Goal: Information Seeking & Learning: Learn about a topic

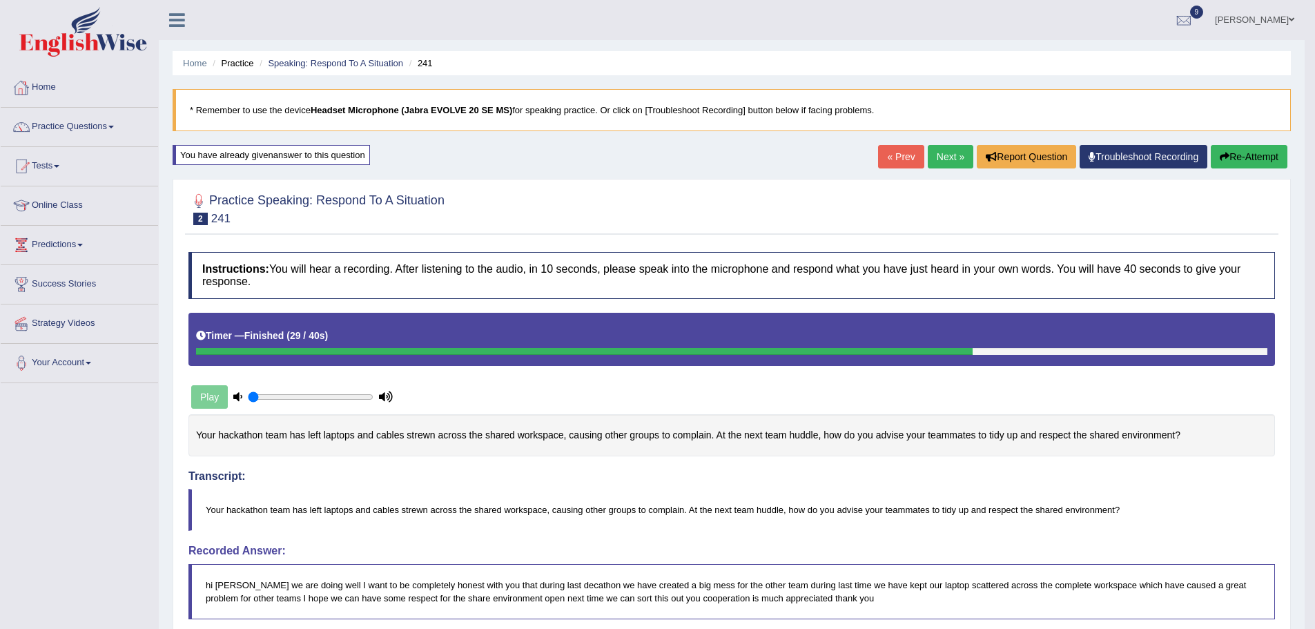
click at [111, 126] on link "Practice Questions" at bounding box center [79, 125] width 157 height 35
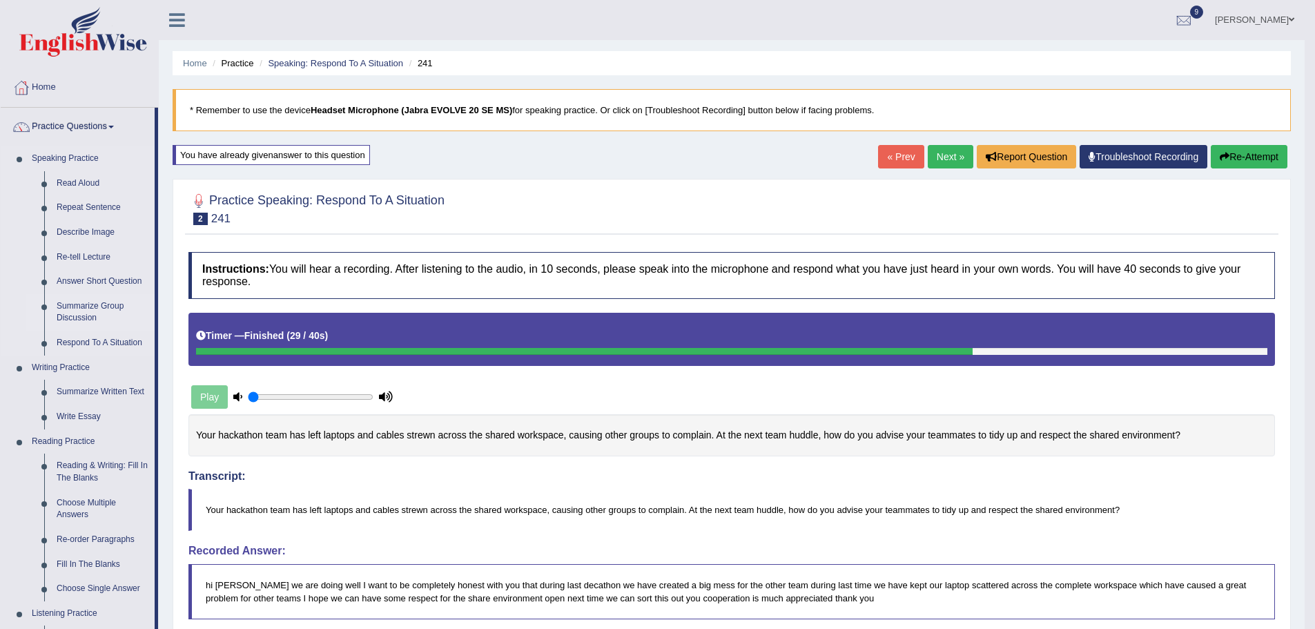
click at [90, 309] on link "Summarize Group Discussion" at bounding box center [102, 312] width 104 height 37
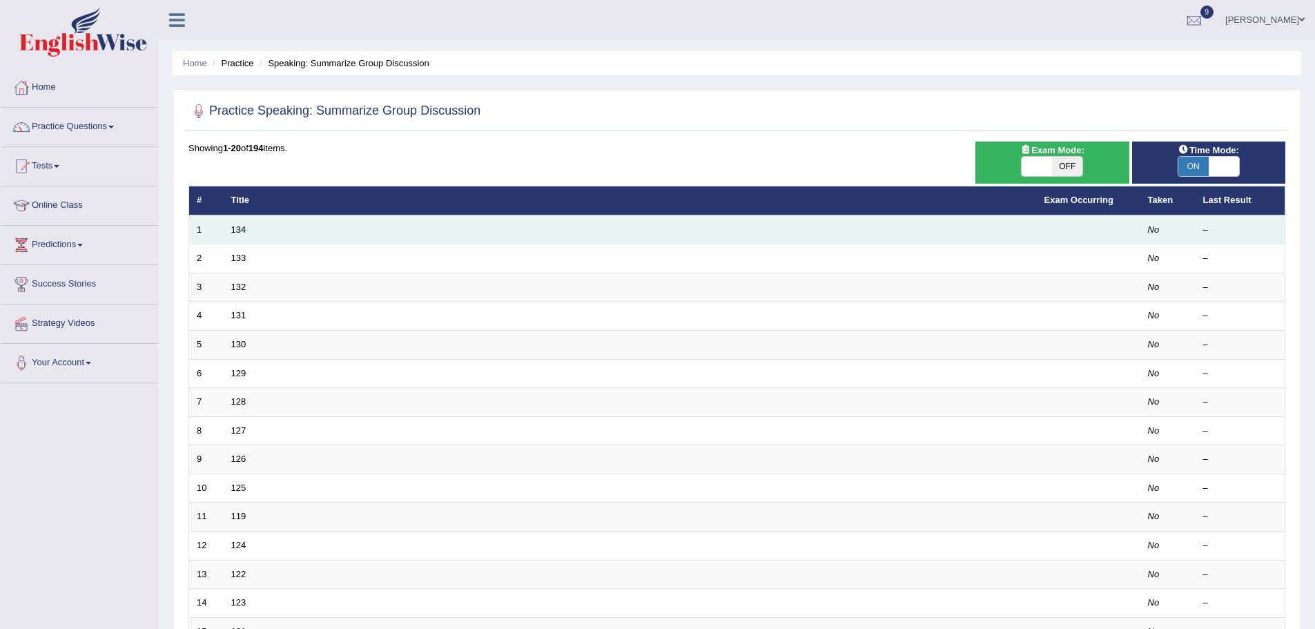
click at [255, 231] on td "134" at bounding box center [630, 229] width 813 height 29
click at [238, 230] on link "134" at bounding box center [238, 229] width 15 height 10
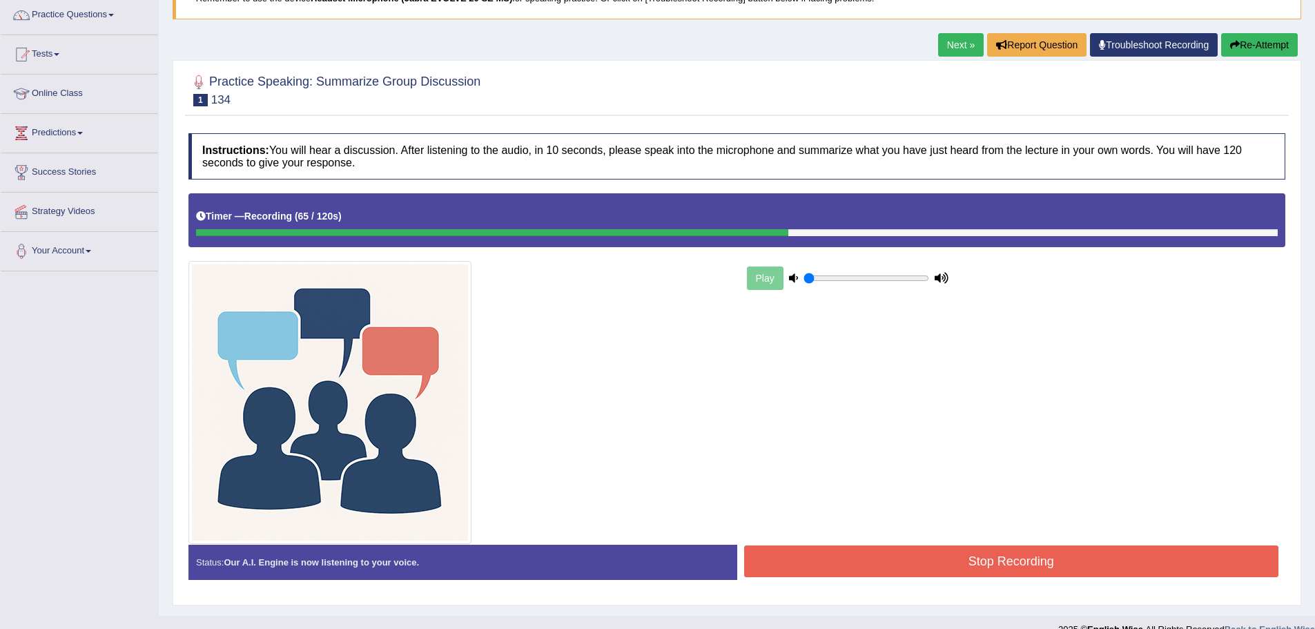
scroll to position [120, 0]
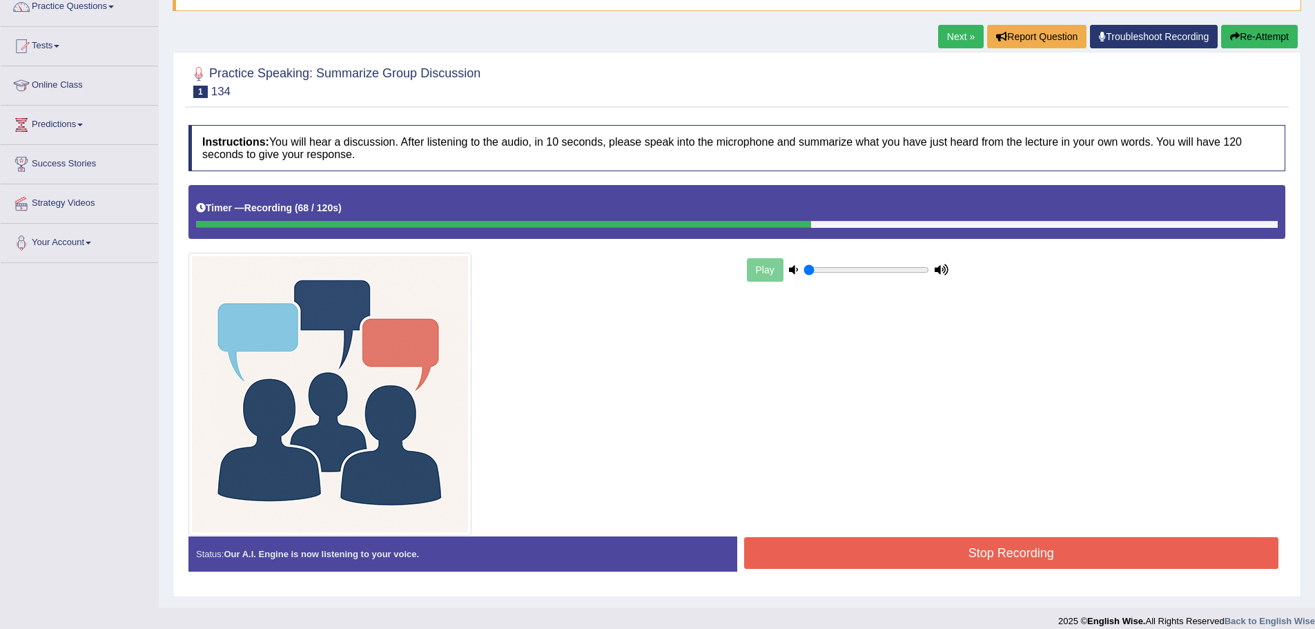
click at [790, 552] on button "Stop Recording" at bounding box center [1011, 553] width 535 height 32
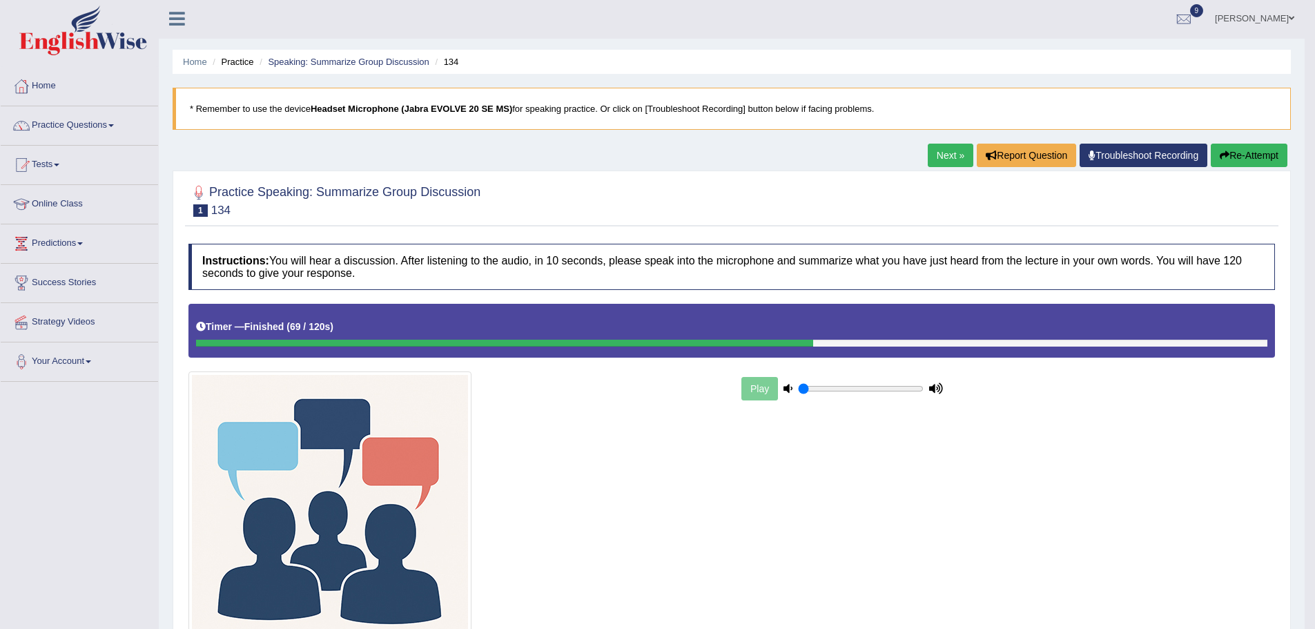
scroll to position [0, 0]
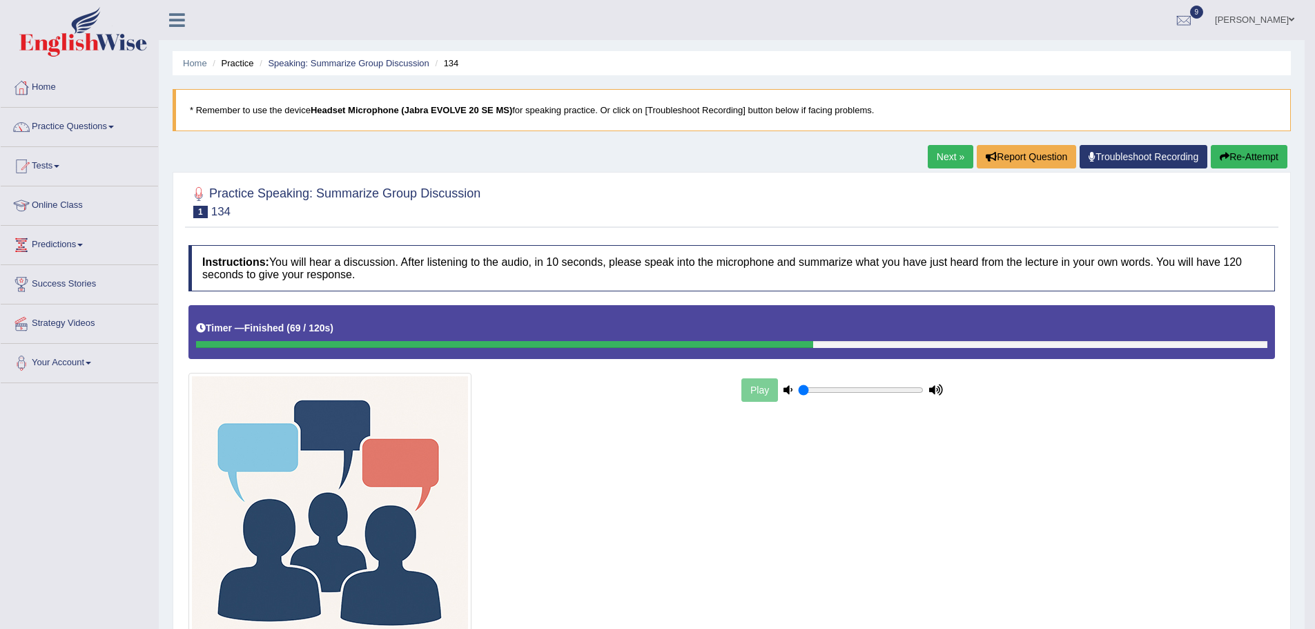
click at [945, 157] on link "Next »" at bounding box center [951, 156] width 46 height 23
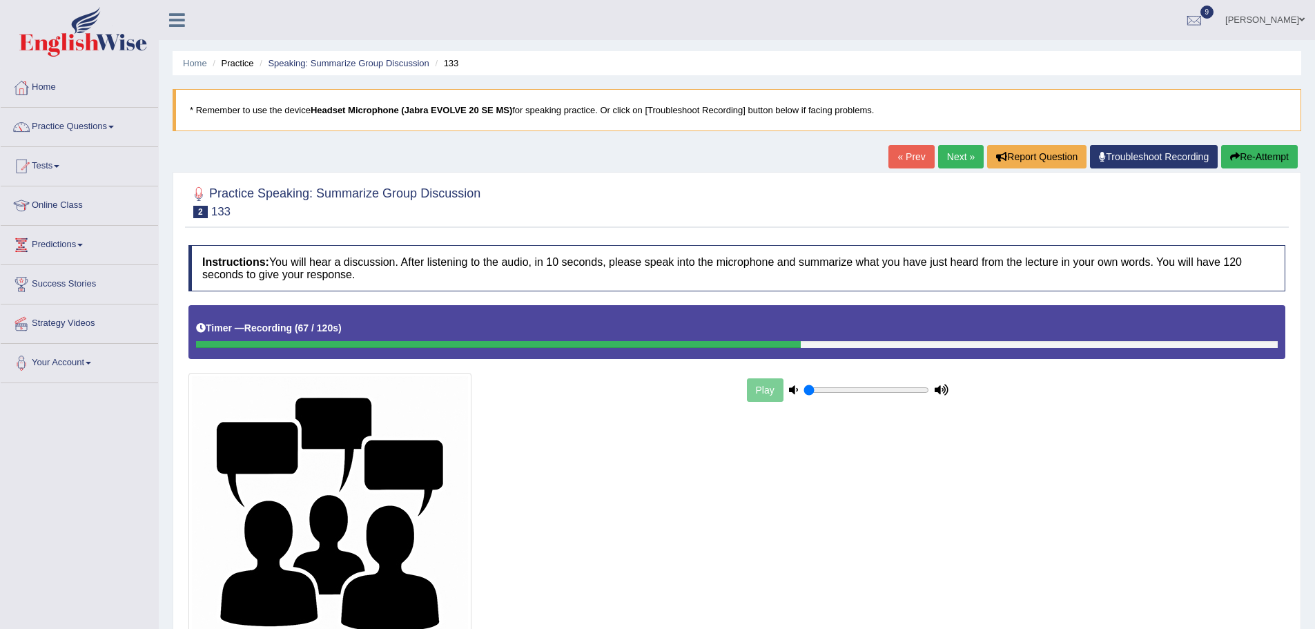
scroll to position [133, 0]
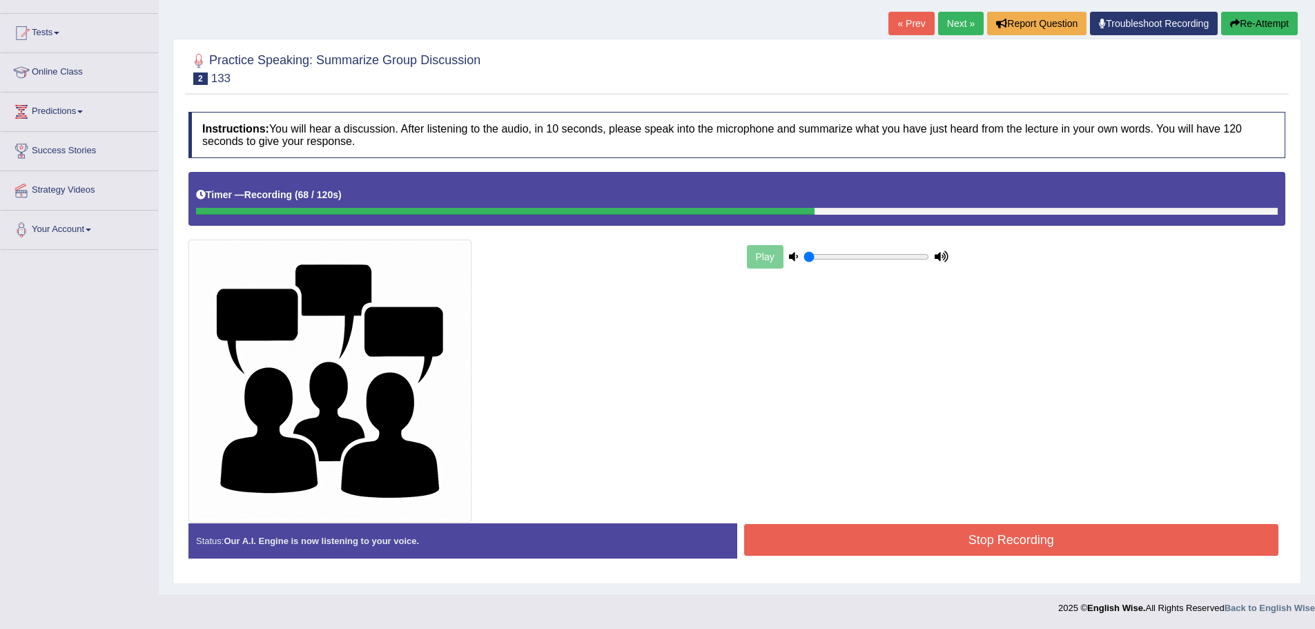
click at [914, 535] on button "Stop Recording" at bounding box center [1011, 540] width 535 height 32
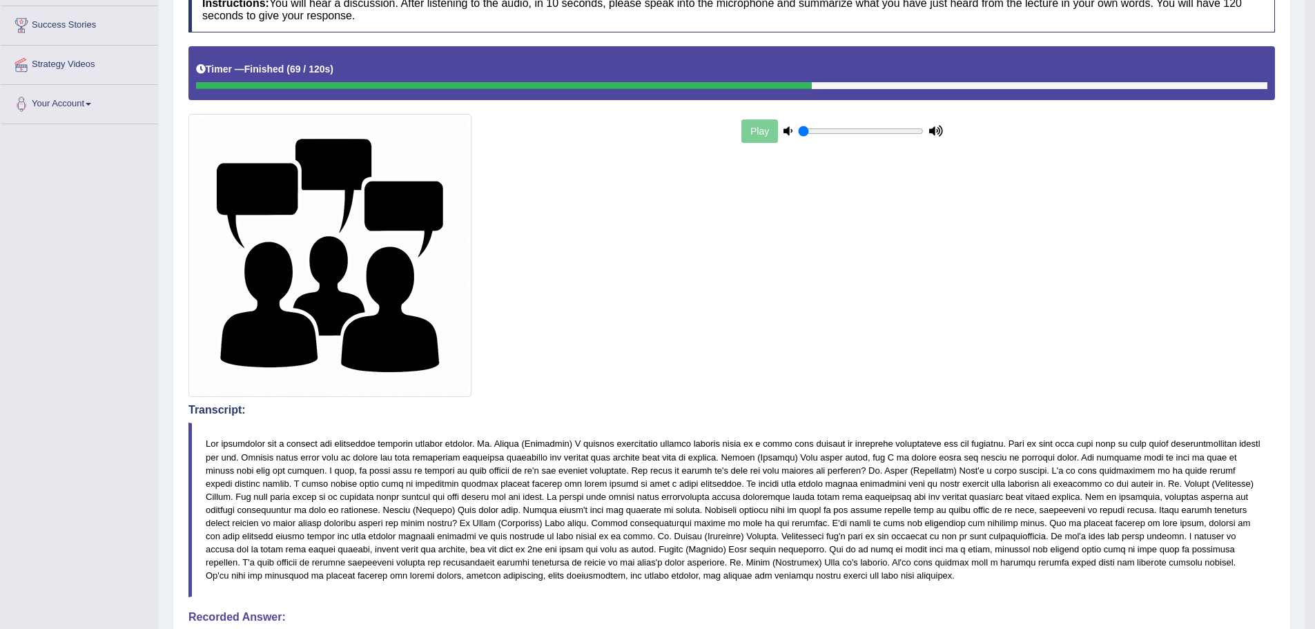
scroll to position [0, 0]
